Goal: Task Accomplishment & Management: Use online tool/utility

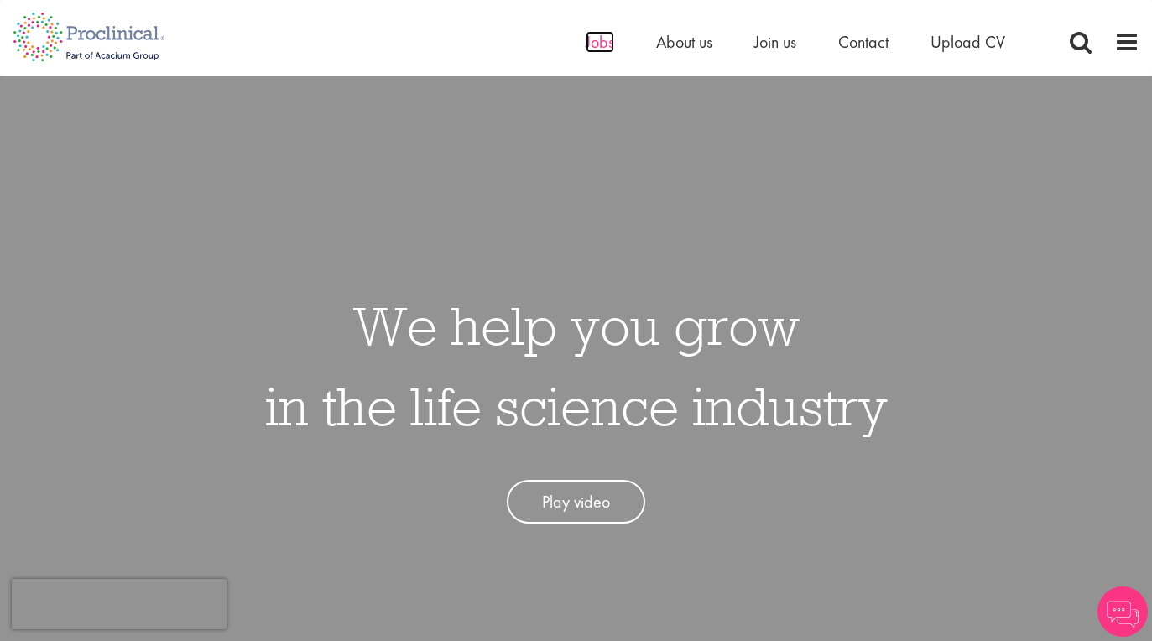
click at [591, 39] on span "Jobs" at bounding box center [600, 42] width 29 height 22
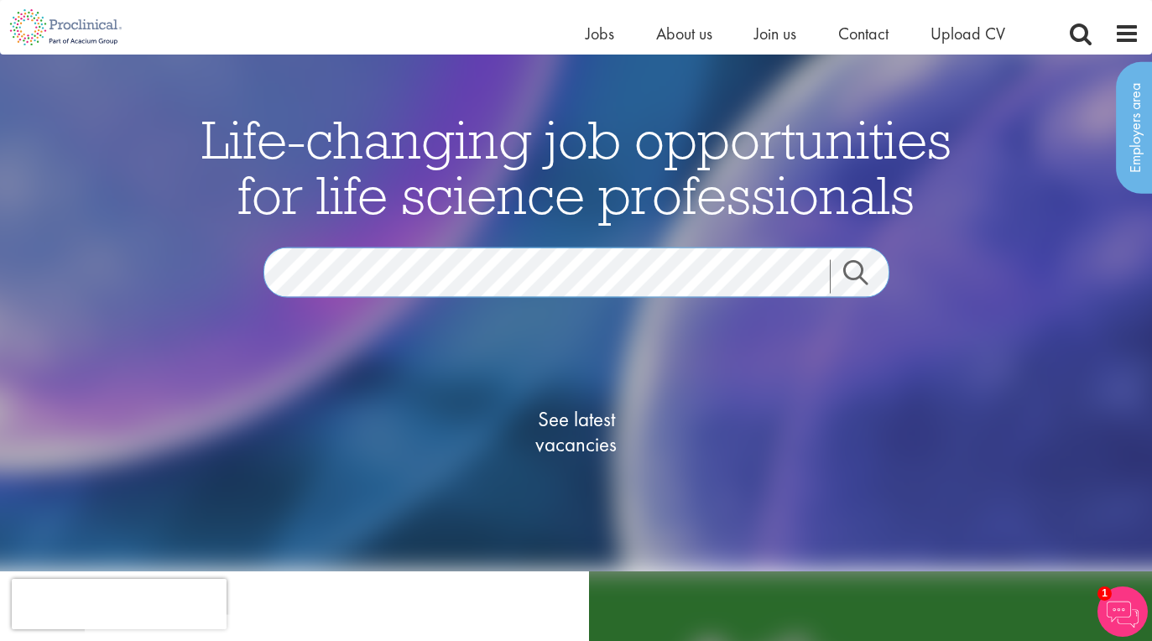
scroll to position [18, 0]
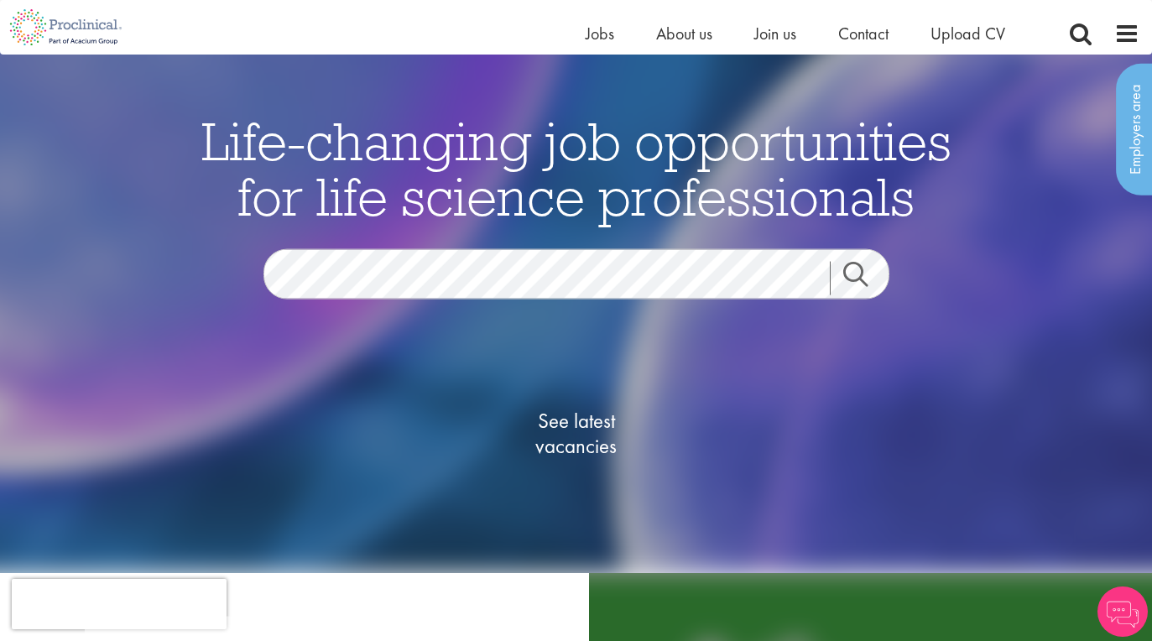
scroll to position [18, 0]
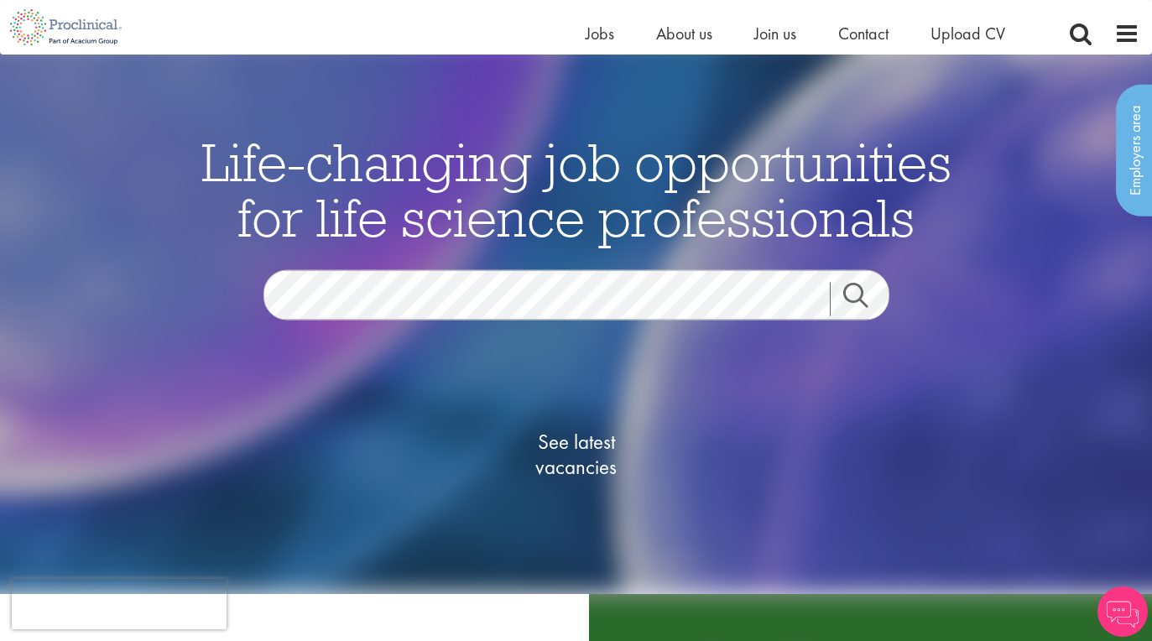
click at [868, 289] on link "Search" at bounding box center [866, 300] width 72 height 34
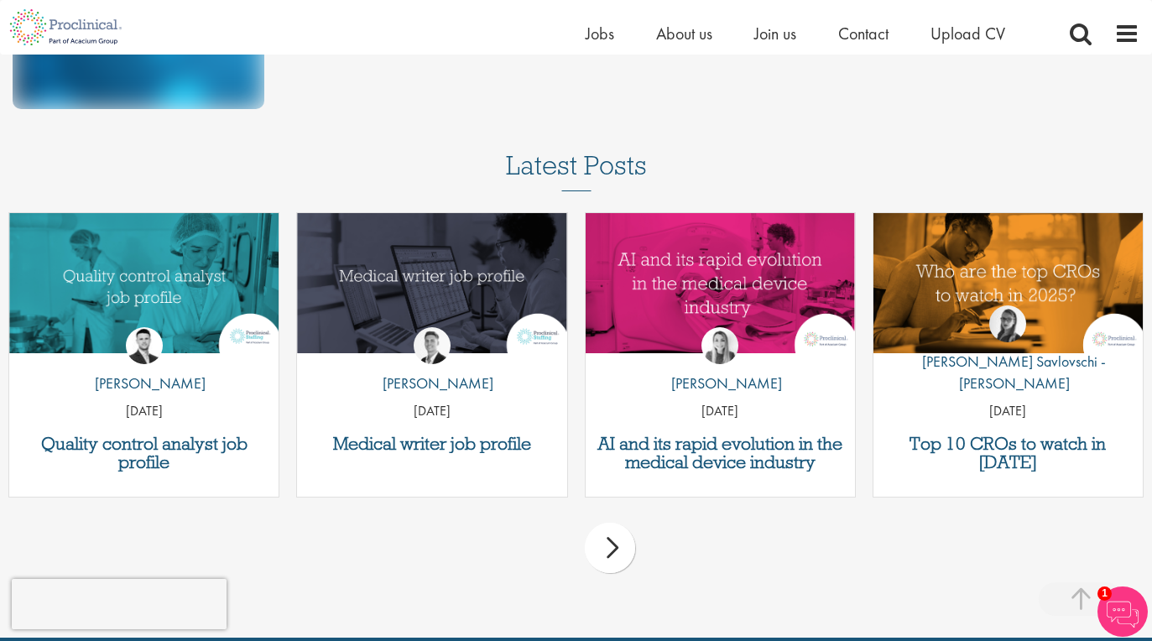
scroll to position [1074, 0]
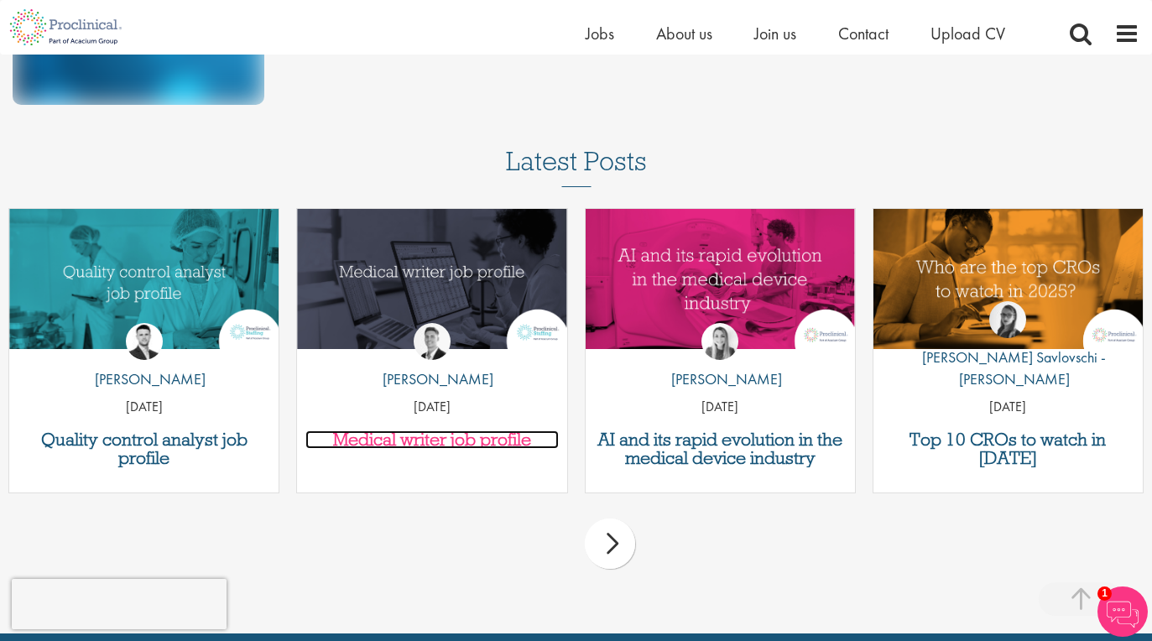
click at [433, 441] on h3 "Medical writer job profile" at bounding box center [431, 439] width 253 height 18
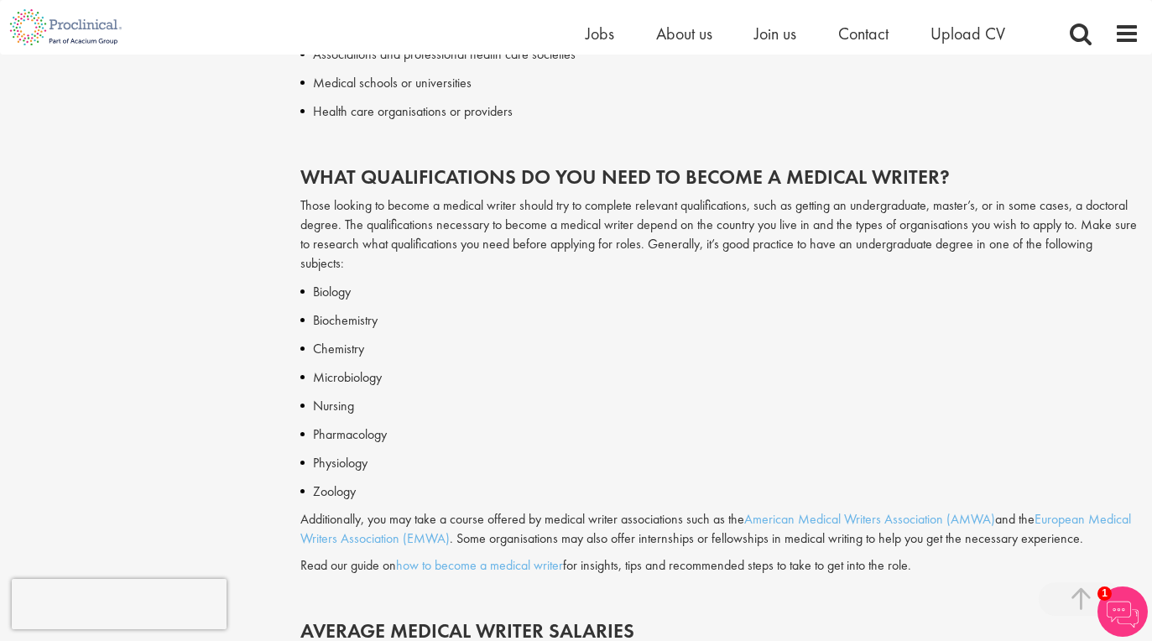
scroll to position [1780, 0]
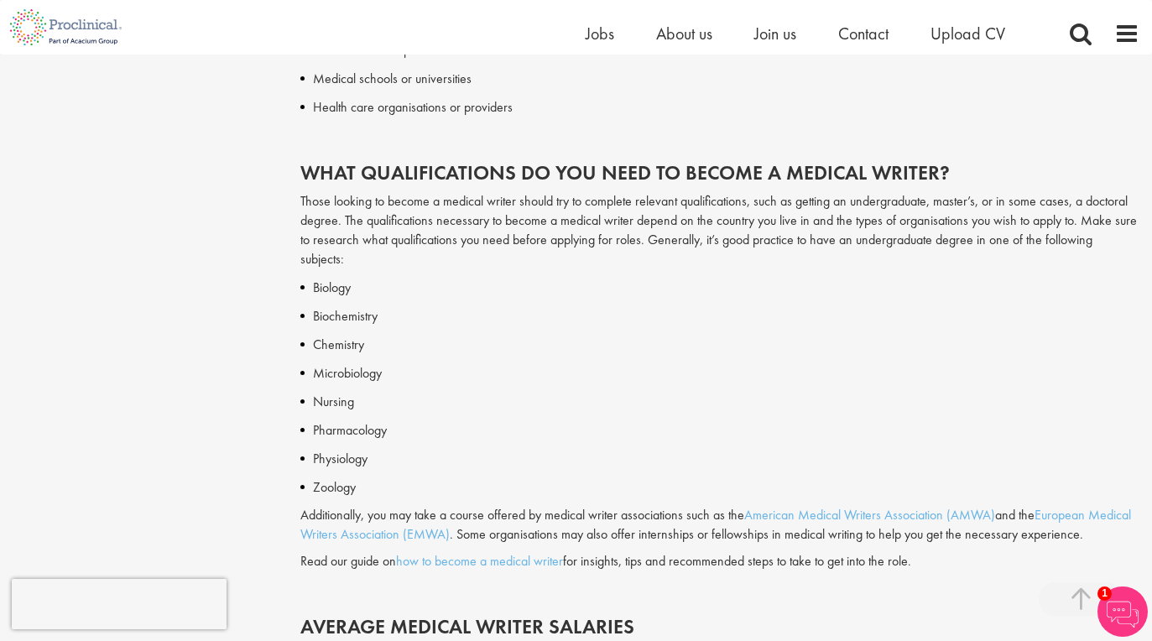
drag, startPoint x: 340, startPoint y: 308, endPoint x: 388, endPoint y: 500, distance: 198.2
click at [388, 500] on div "Biology Biochemistry Chemistry Microbiology Nursing Pharmacology Physiology Zoo…" at bounding box center [719, 618] width 839 height 680
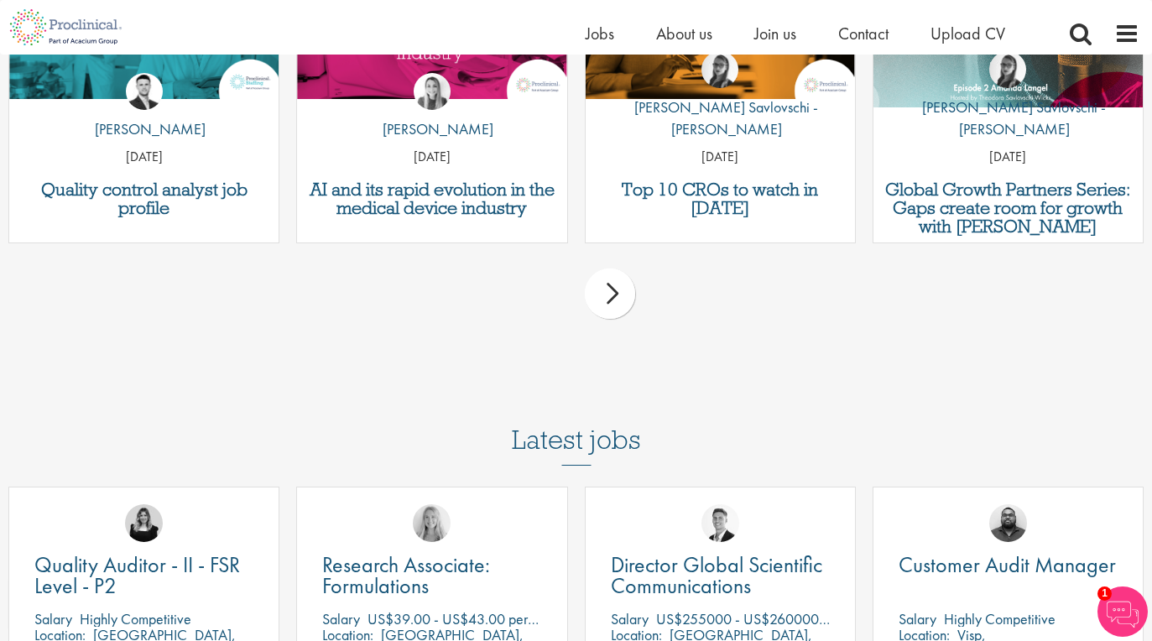
scroll to position [4222, 0]
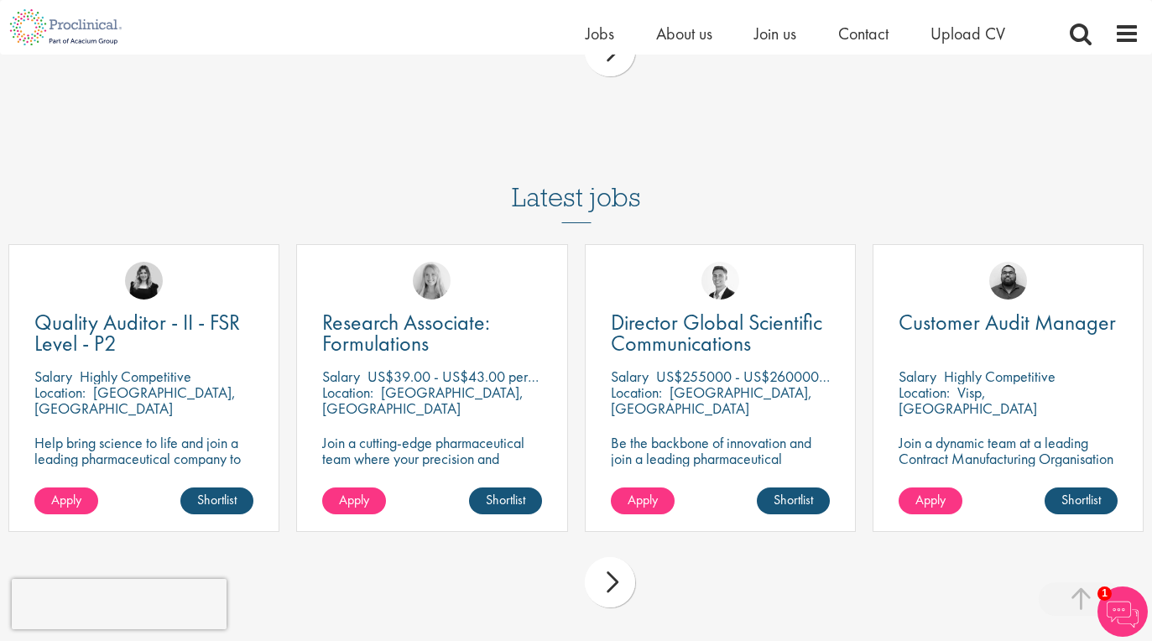
click at [613, 66] on div "next" at bounding box center [610, 51] width 50 height 50
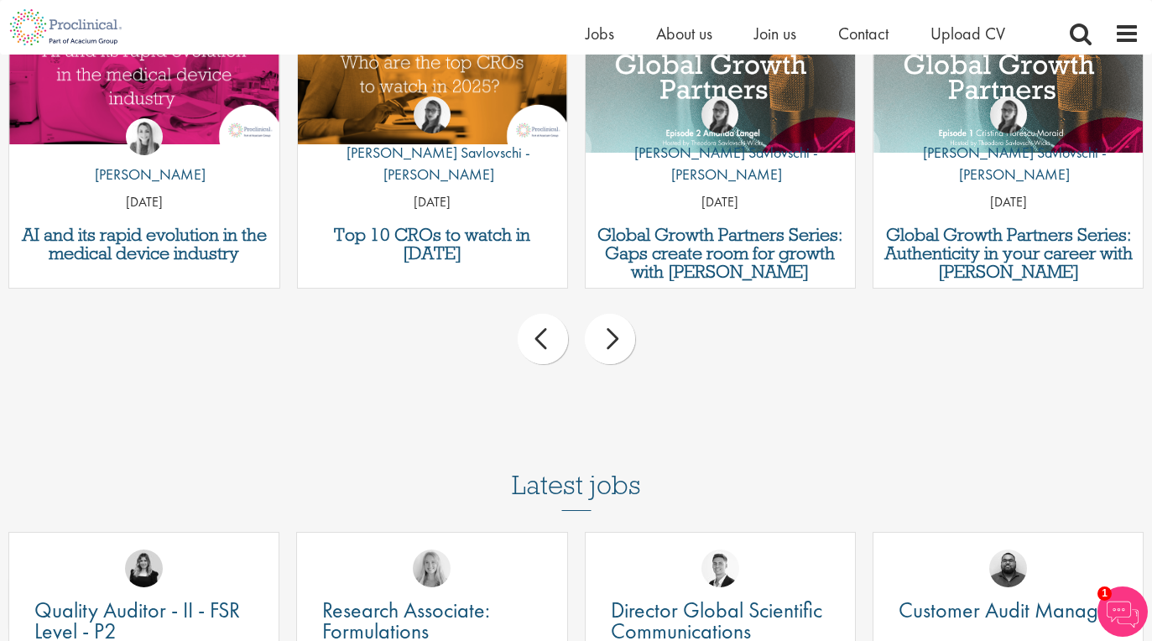
scroll to position [3715, 0]
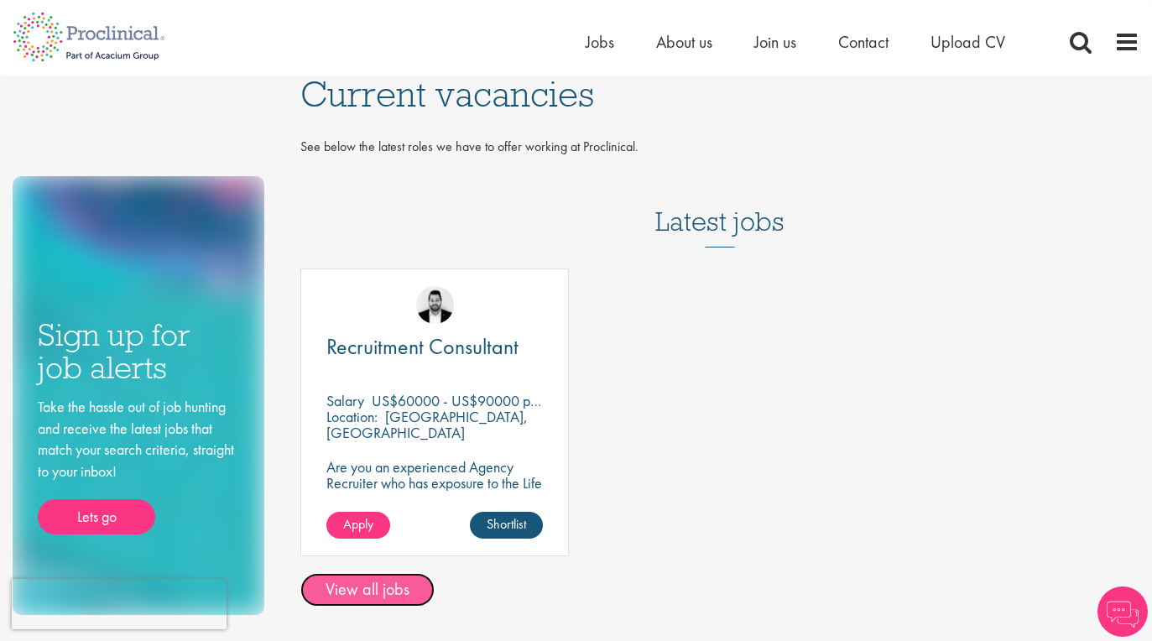
click at [399, 590] on link "View all jobs" at bounding box center [367, 590] width 134 height 34
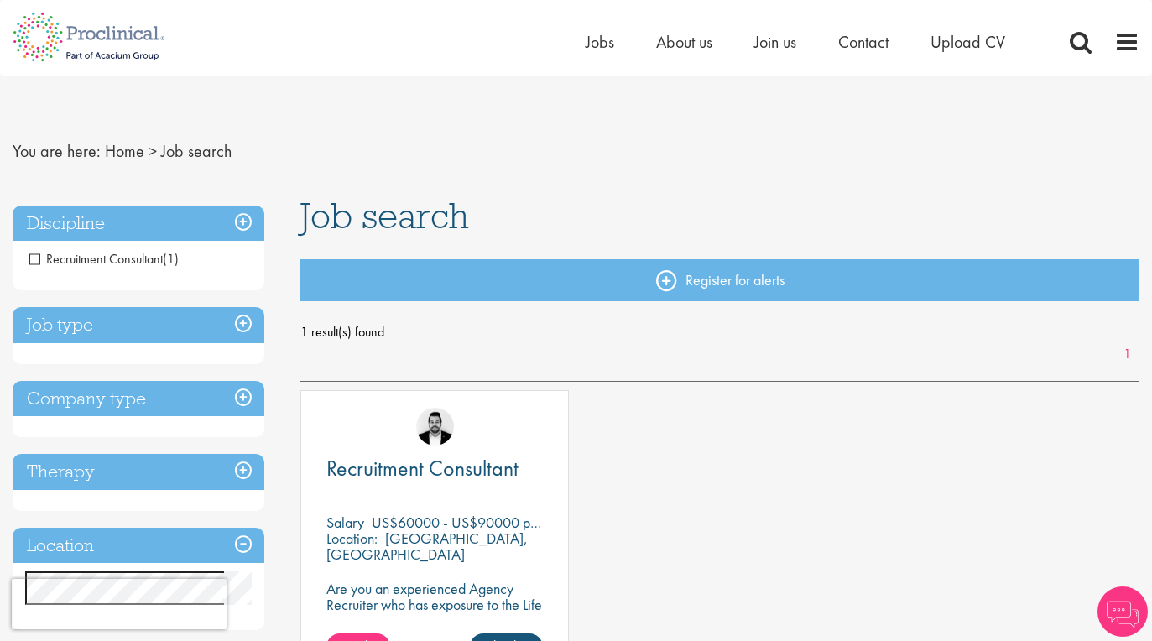
scroll to position [8, 0]
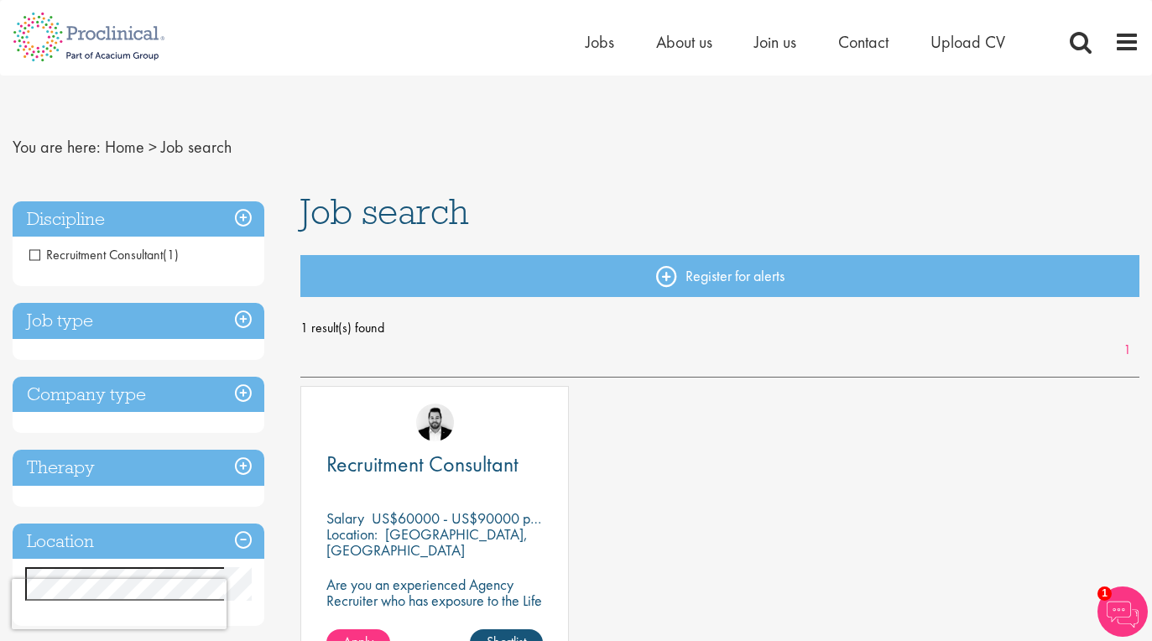
click at [33, 253] on span "Recruitment Consultant" at bounding box center [95, 255] width 133 height 18
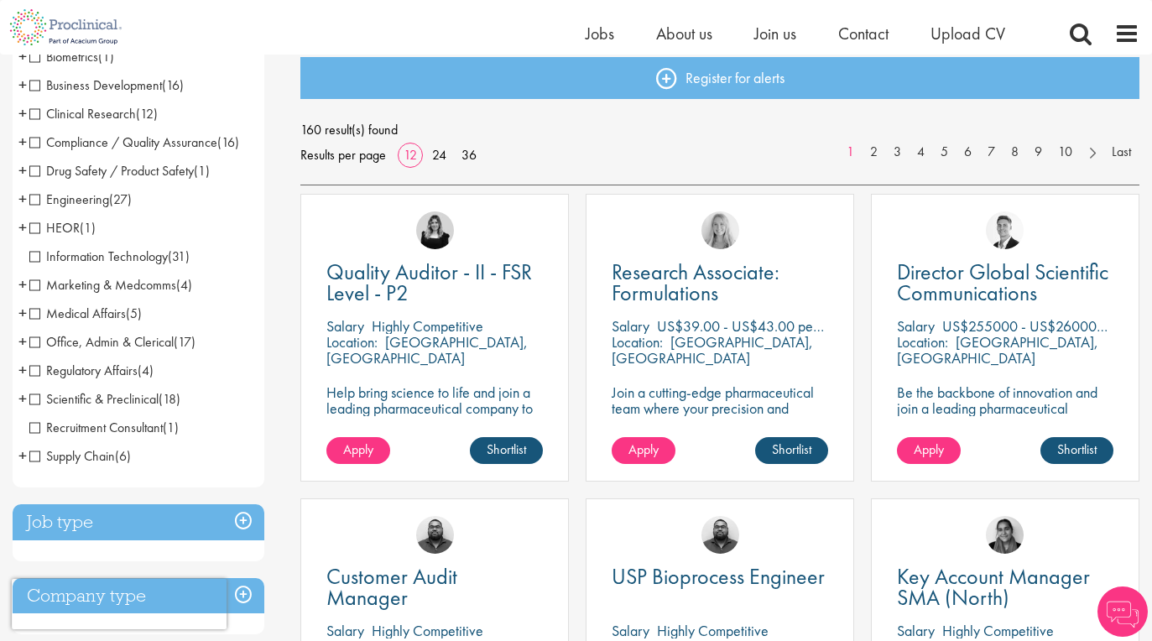
scroll to position [185, 0]
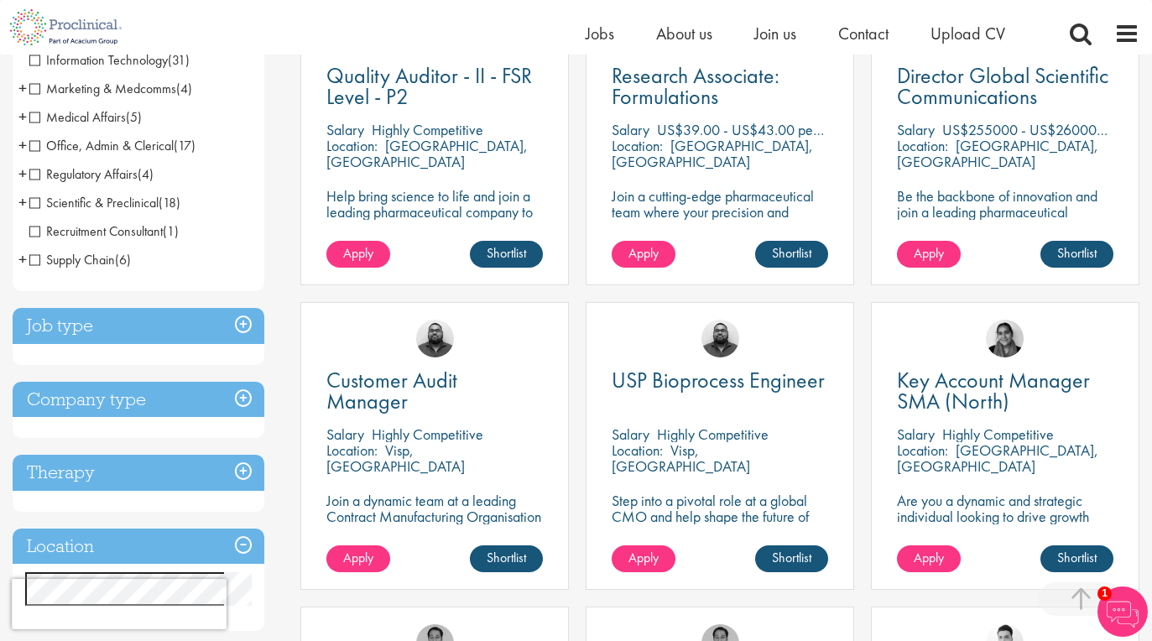
click at [86, 330] on h3 "Job type" at bounding box center [139, 326] width 252 height 36
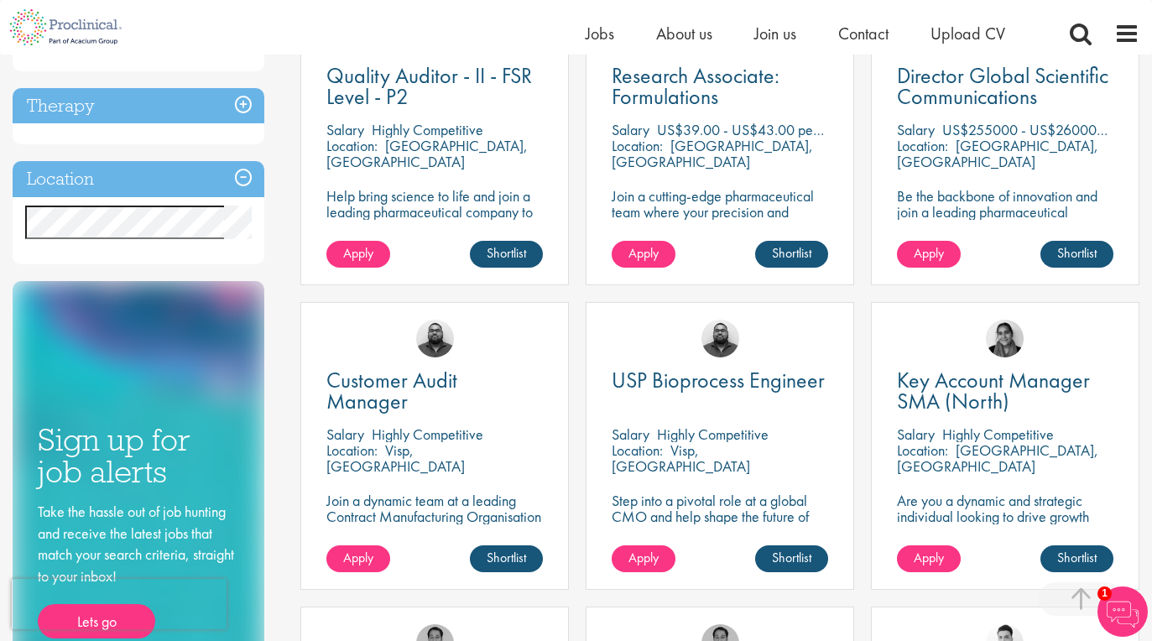
scroll to position [380, 0]
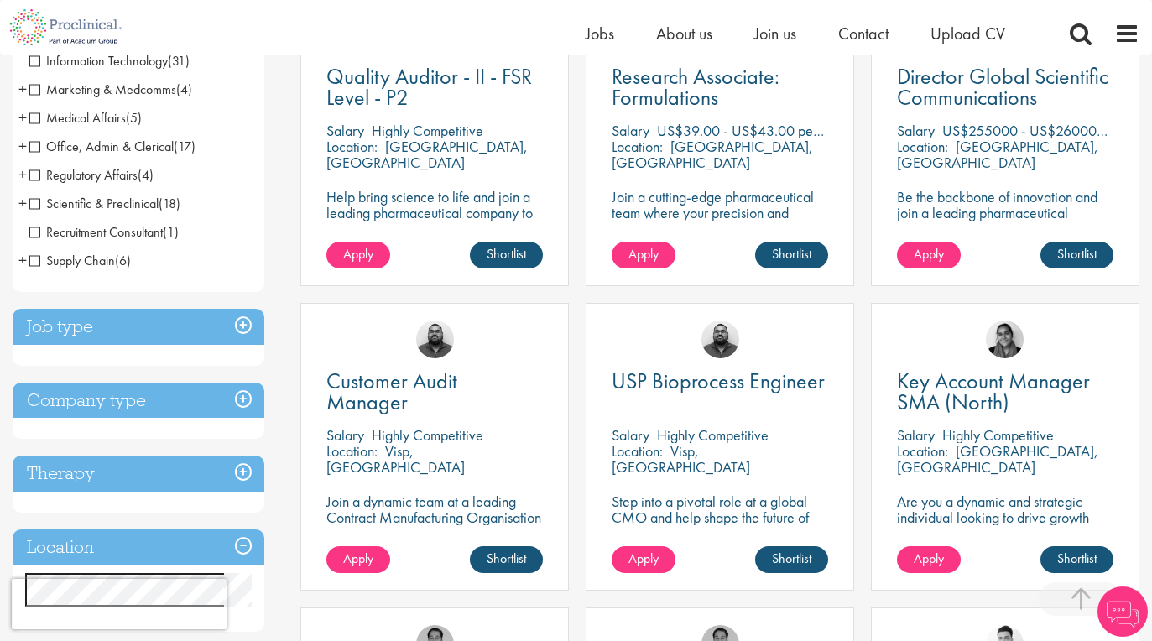
click at [164, 330] on h3 "Job type" at bounding box center [139, 327] width 252 height 36
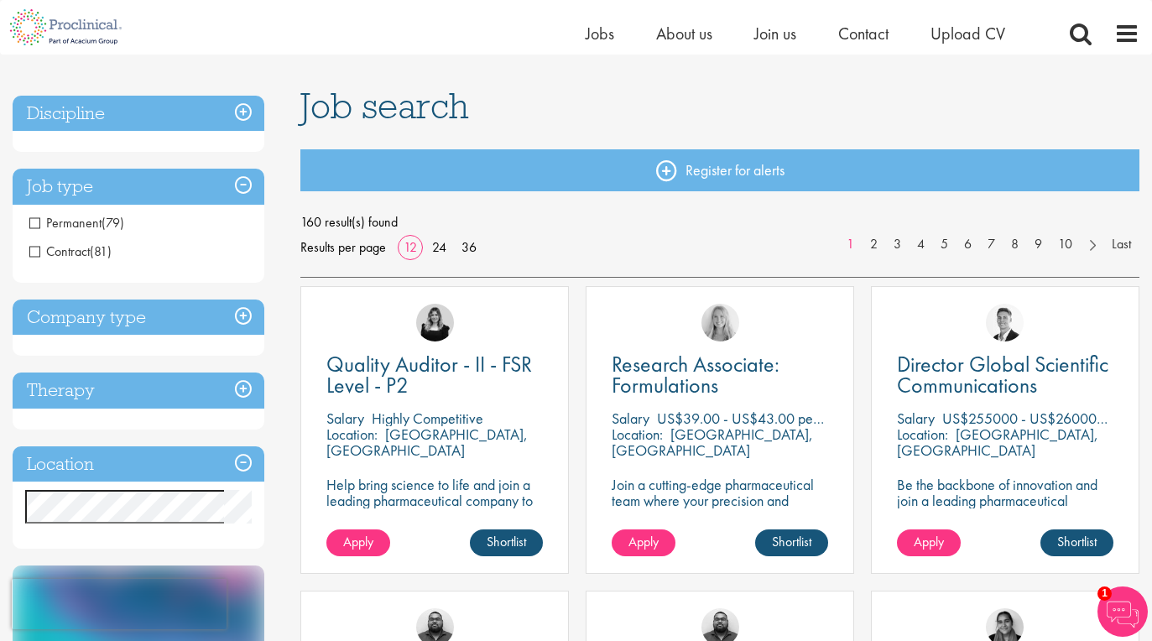
scroll to position [144, 0]
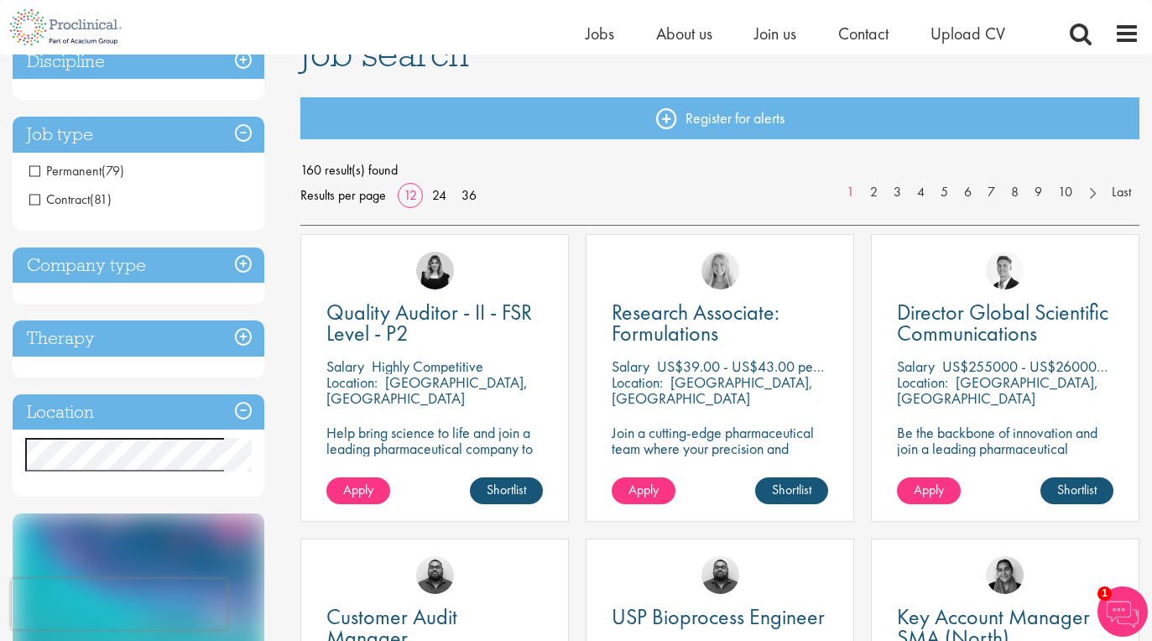
click at [242, 404] on h3 "Location" at bounding box center [139, 412] width 252 height 36
click at [242, 415] on h3 "Location" at bounding box center [139, 412] width 252 height 36
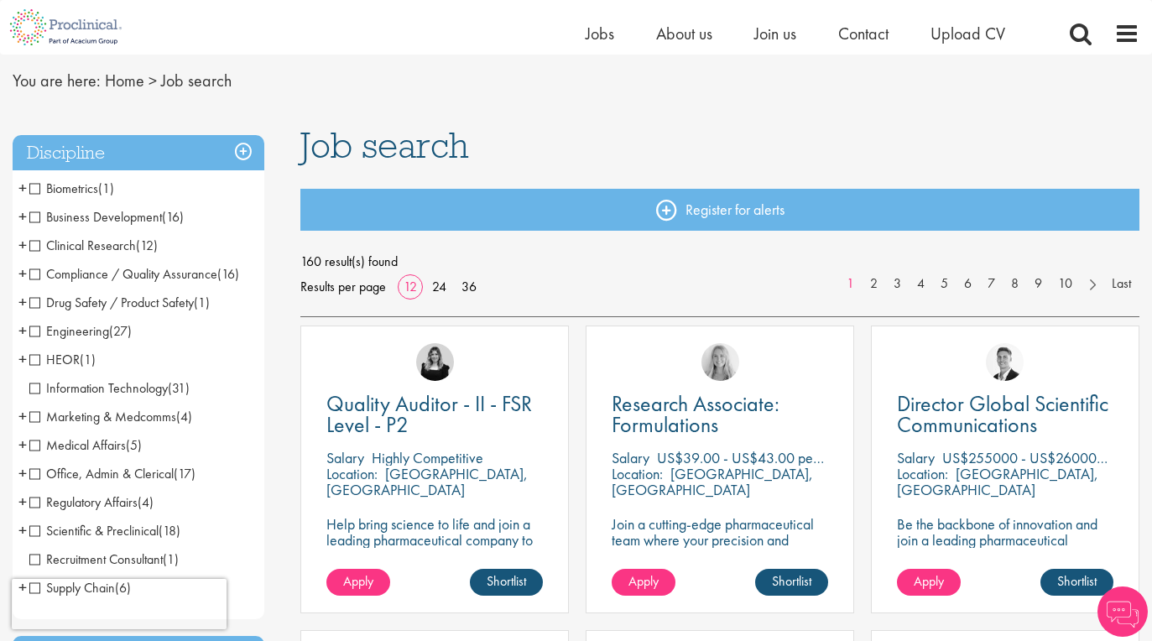
scroll to position [54, 0]
click at [31, 246] on span "Clinical Research" at bounding box center [82, 245] width 107 height 18
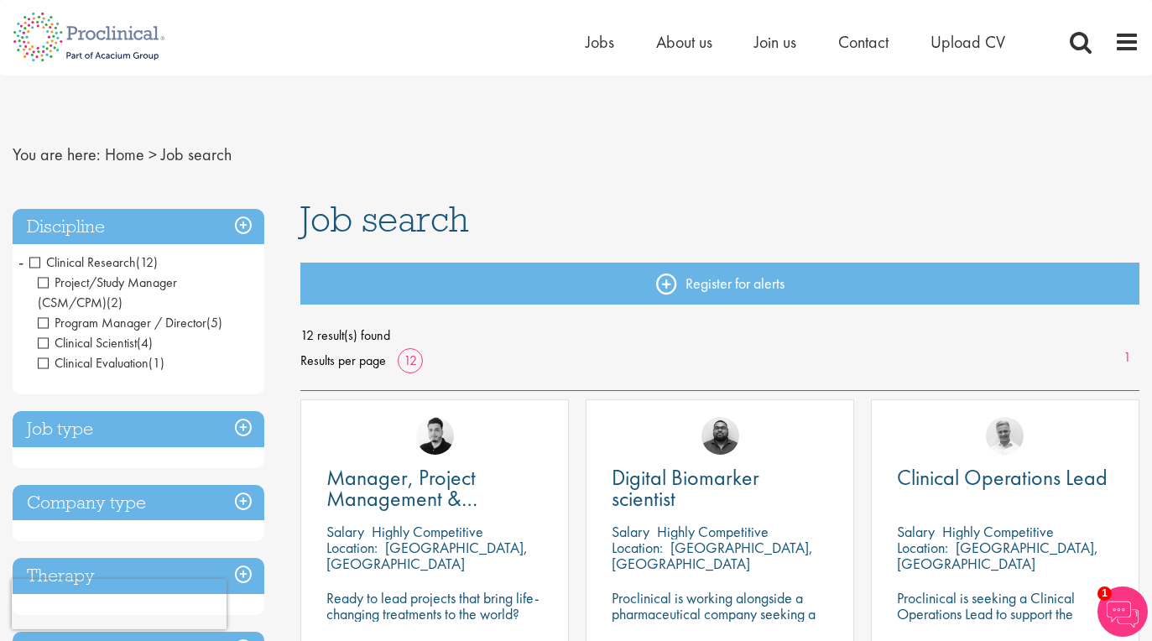
click at [243, 425] on h3 "Job type" at bounding box center [139, 429] width 252 height 36
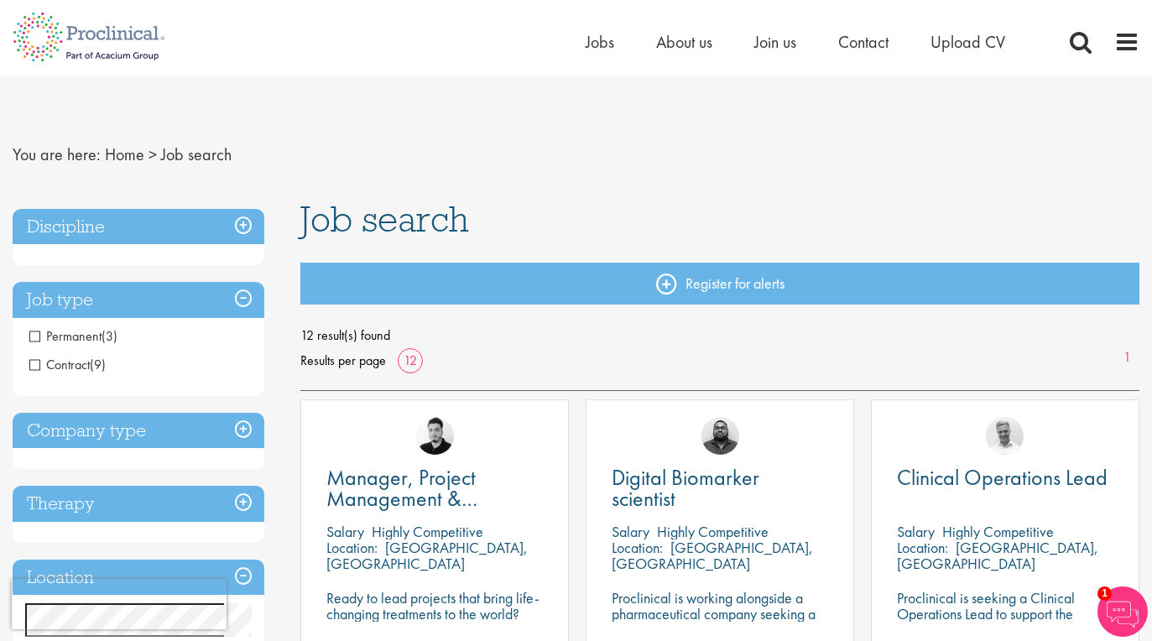
click at [244, 427] on h3 "Company type" at bounding box center [139, 431] width 252 height 36
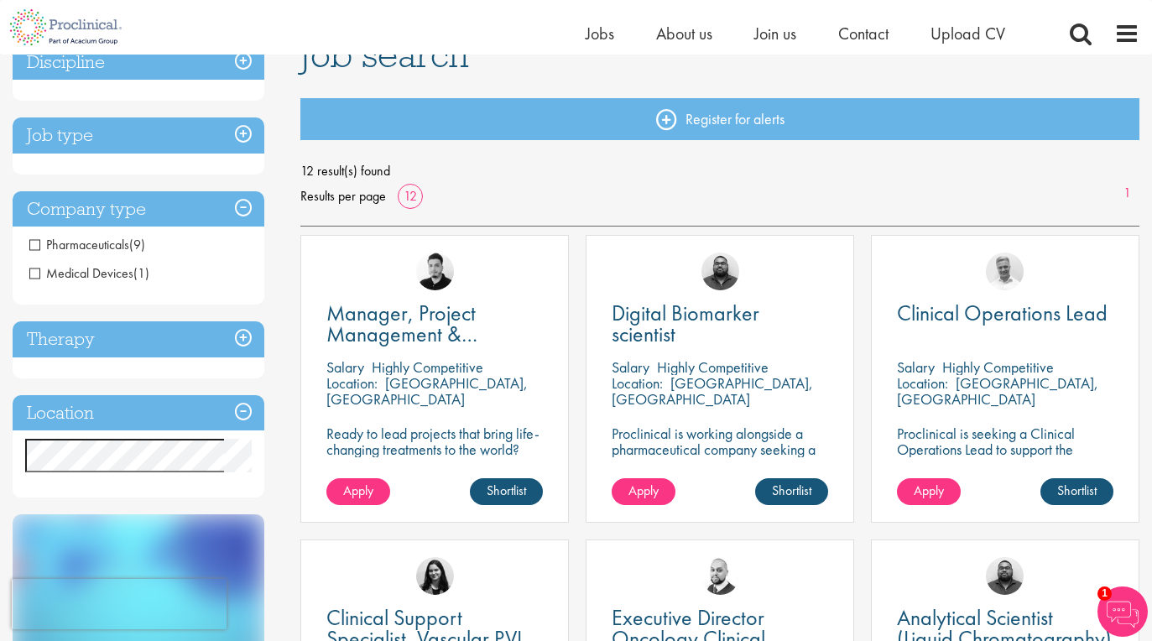
scroll to position [159, 0]
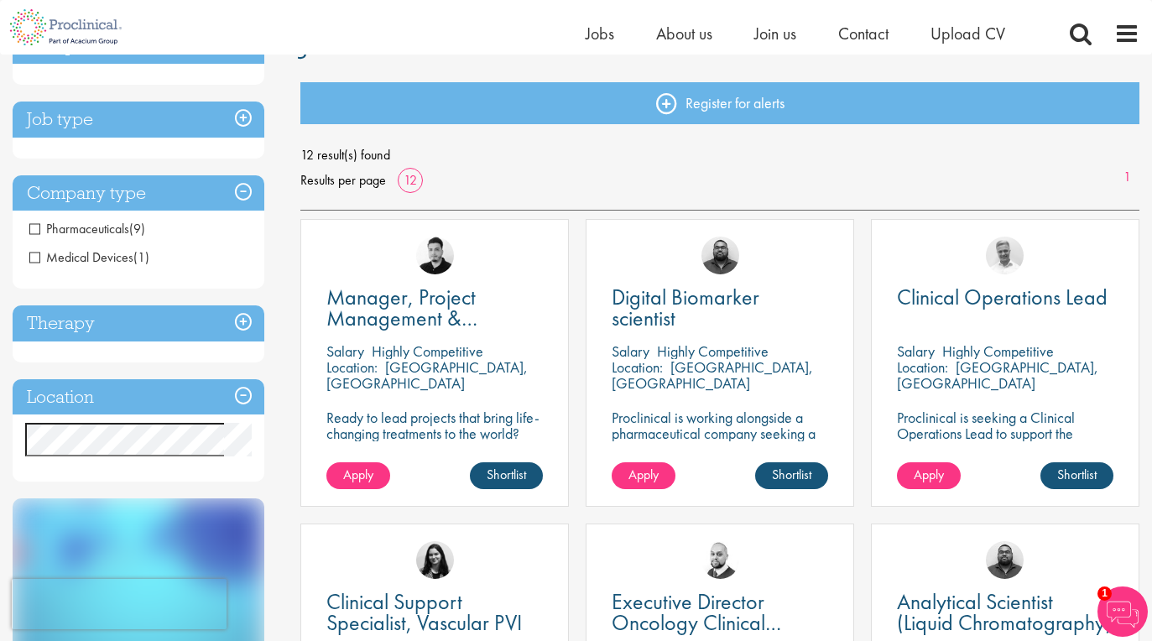
click at [242, 392] on h3 "Location" at bounding box center [139, 397] width 252 height 36
click at [238, 325] on h3 "Therapy" at bounding box center [139, 323] width 252 height 36
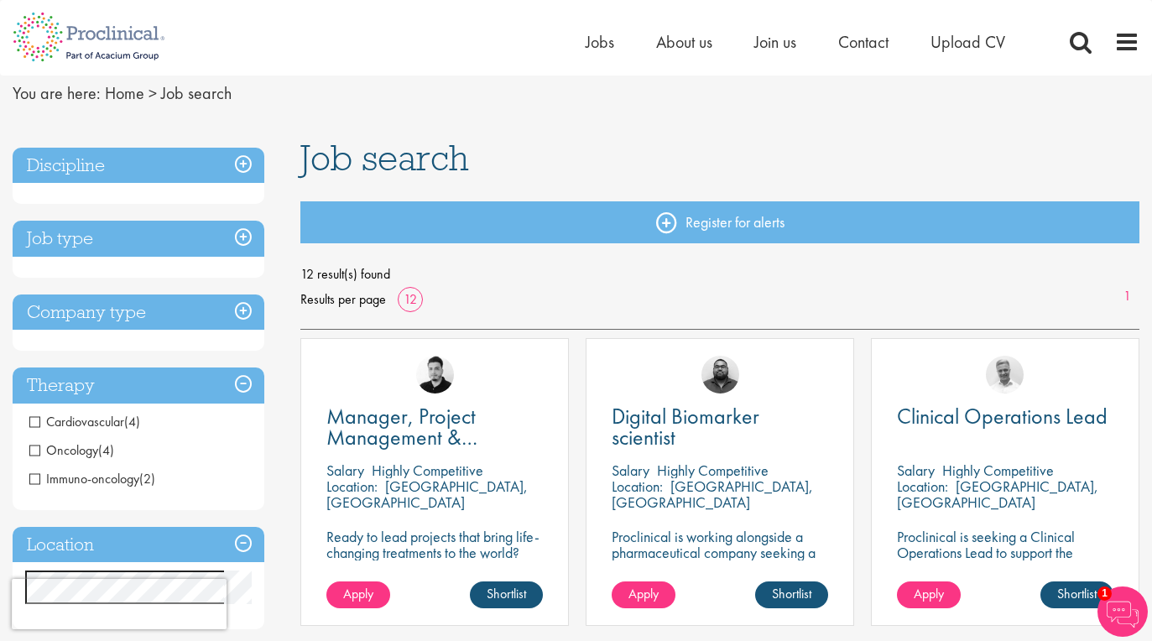
scroll to position [0, 0]
